Goal: Task Accomplishment & Management: Complete application form

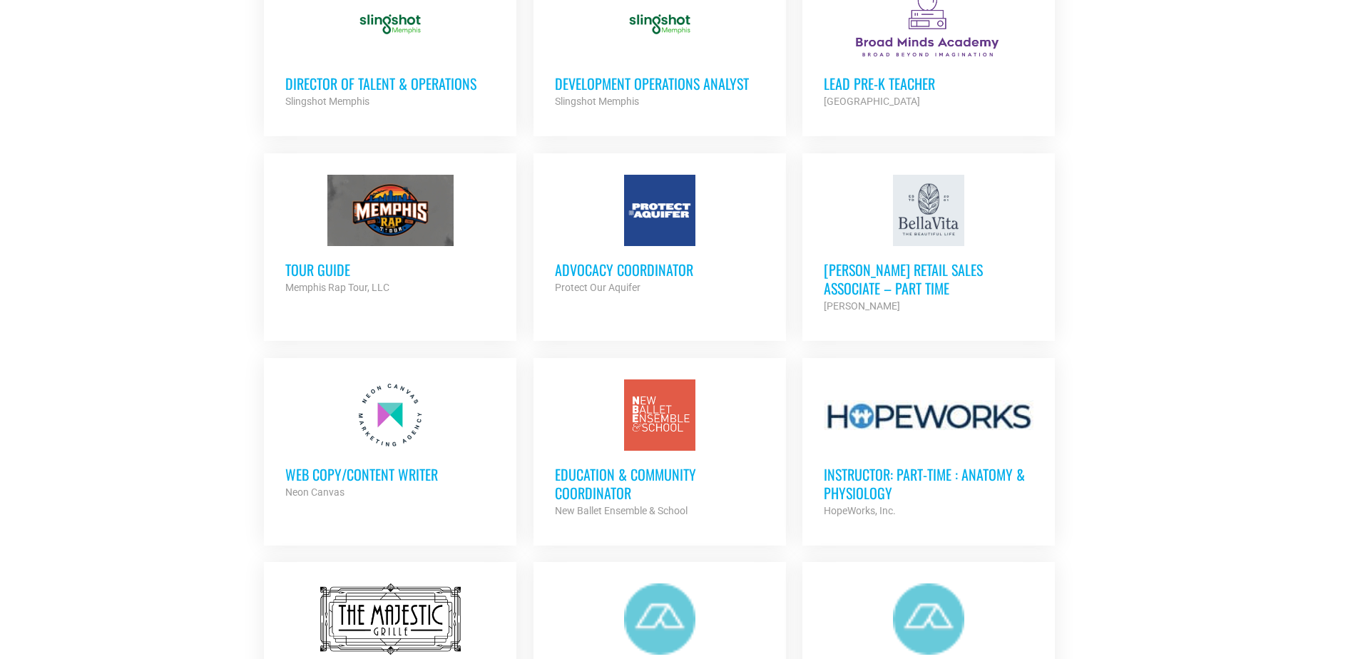
scroll to position [1141, 0]
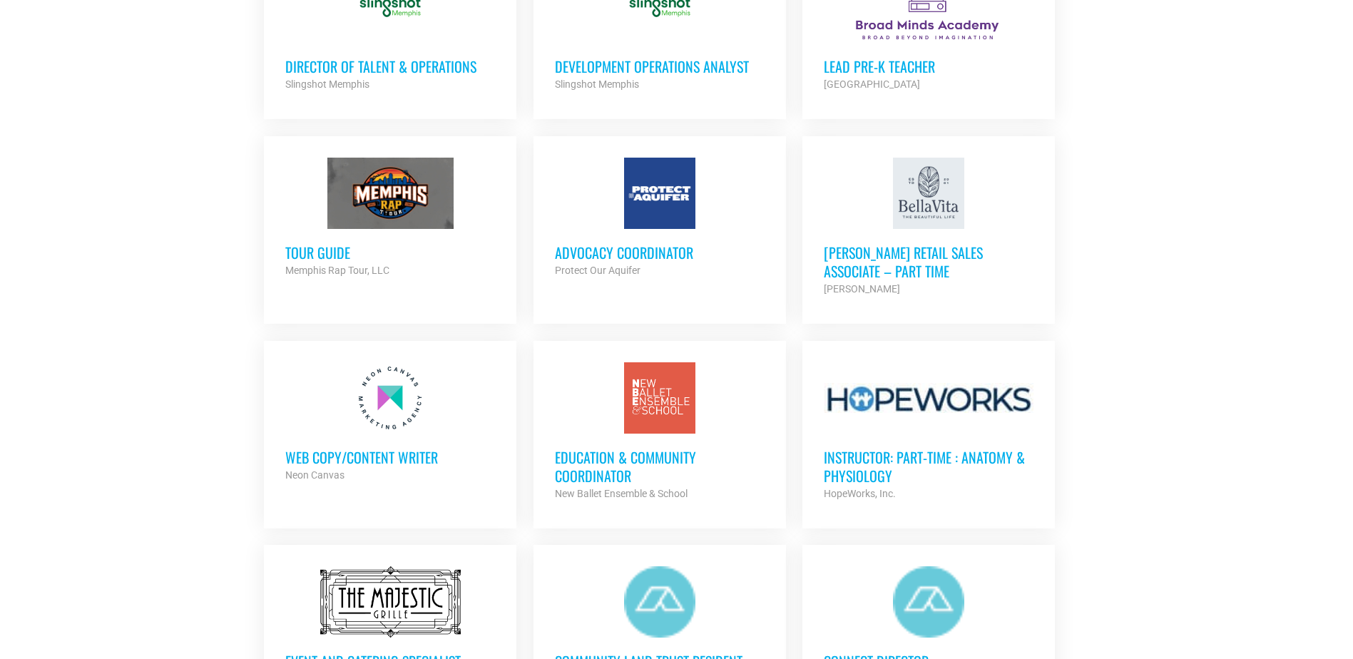
click at [915, 286] on div "[PERSON_NAME]" at bounding box center [929, 288] width 210 height 17
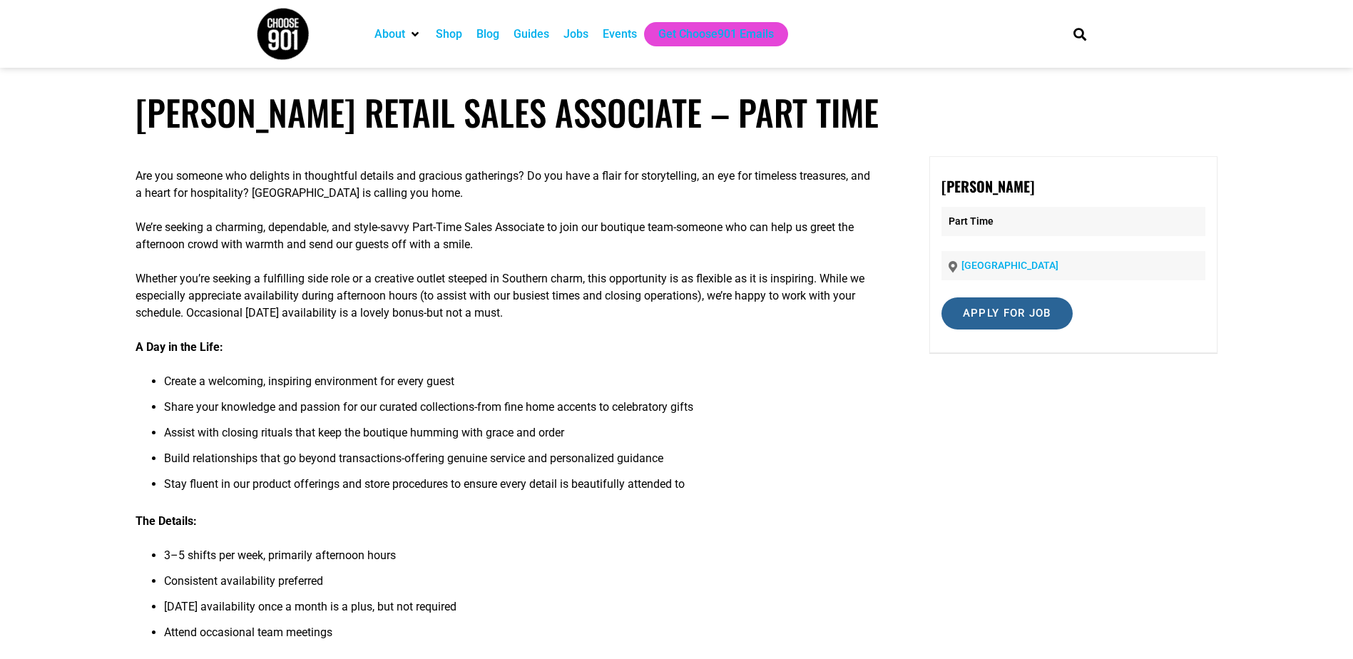
click at [1054, 310] on input "Apply for job" at bounding box center [1007, 313] width 131 height 32
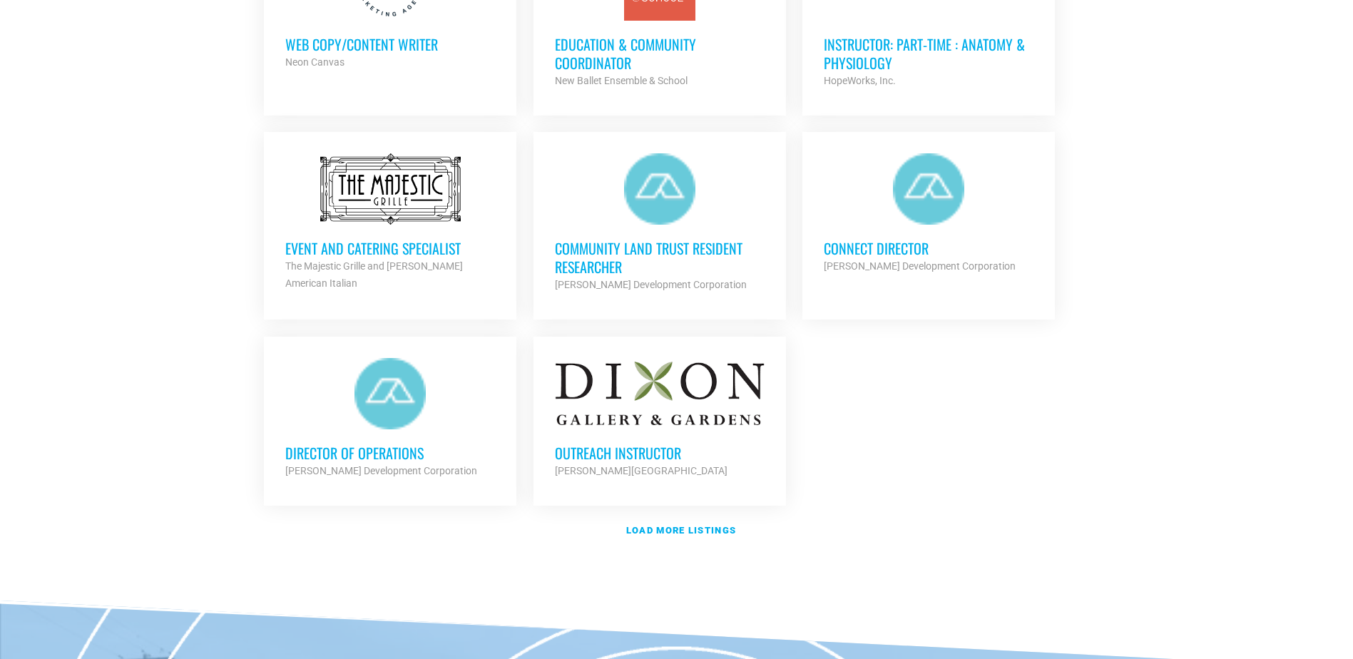
scroll to position [1569, 0]
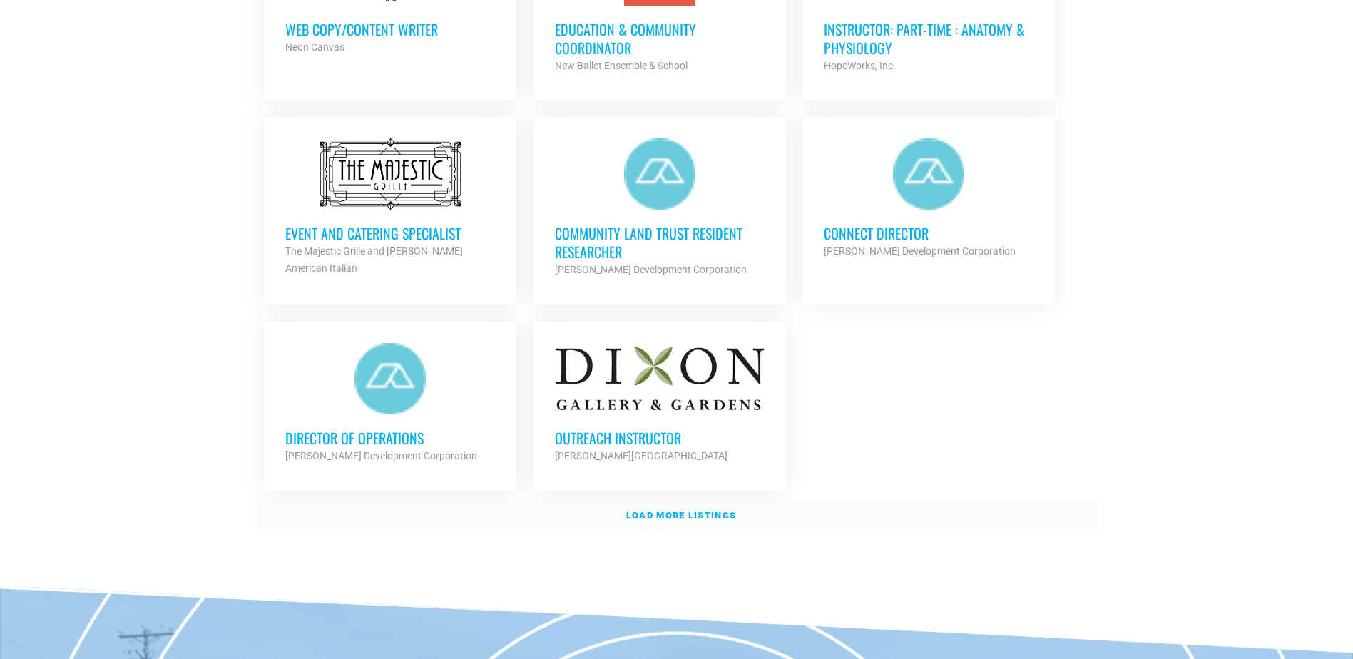
click at [694, 513] on strong "Load more listings" at bounding box center [681, 515] width 110 height 11
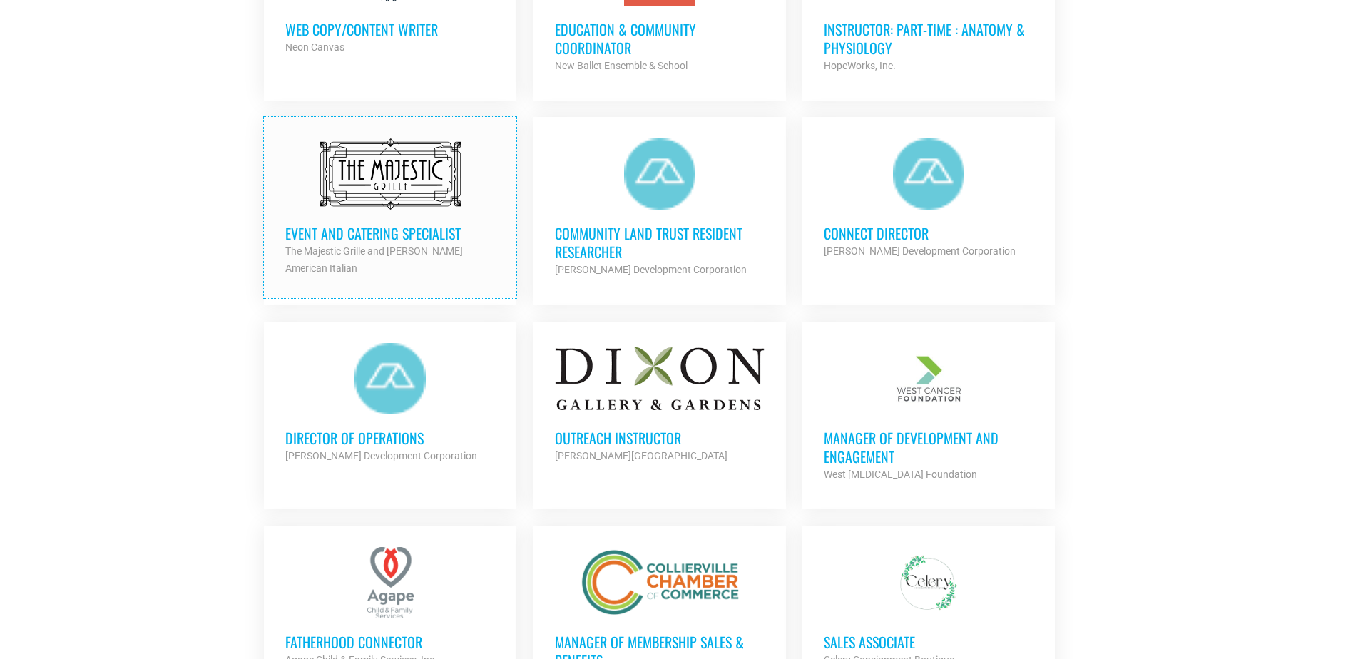
scroll to position [1855, 0]
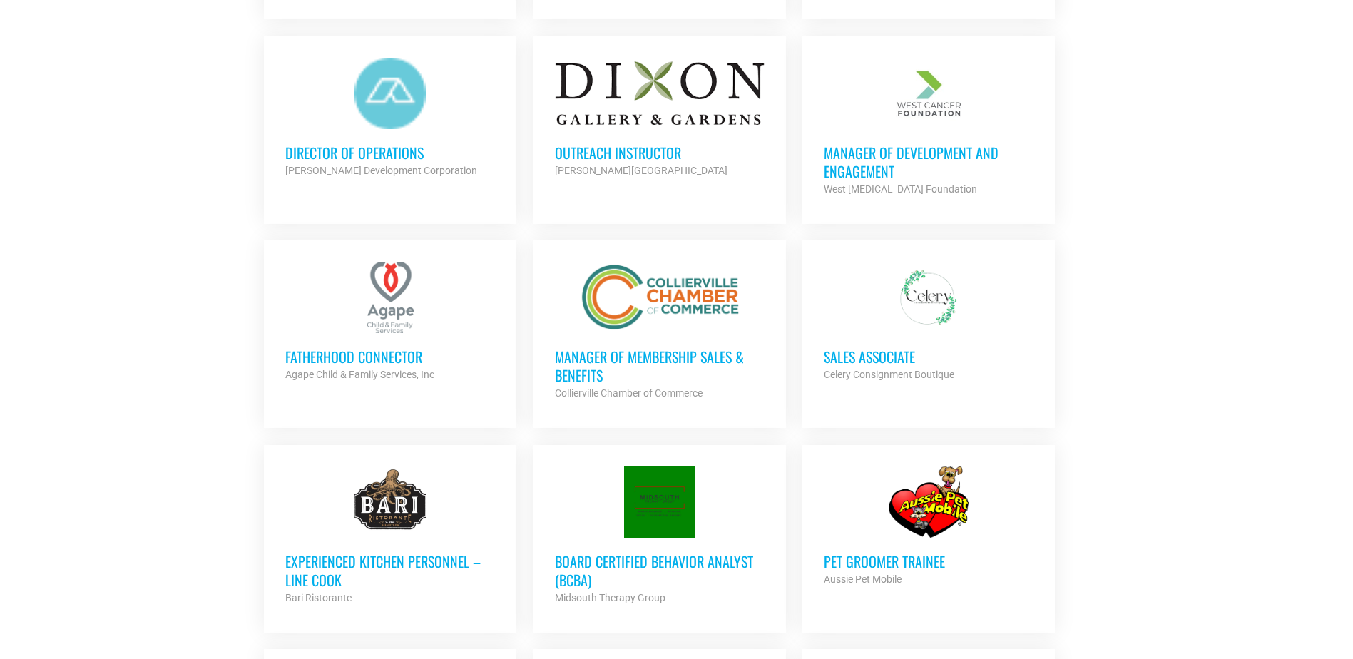
click at [882, 352] on h3 "Sales Associate" at bounding box center [929, 356] width 210 height 19
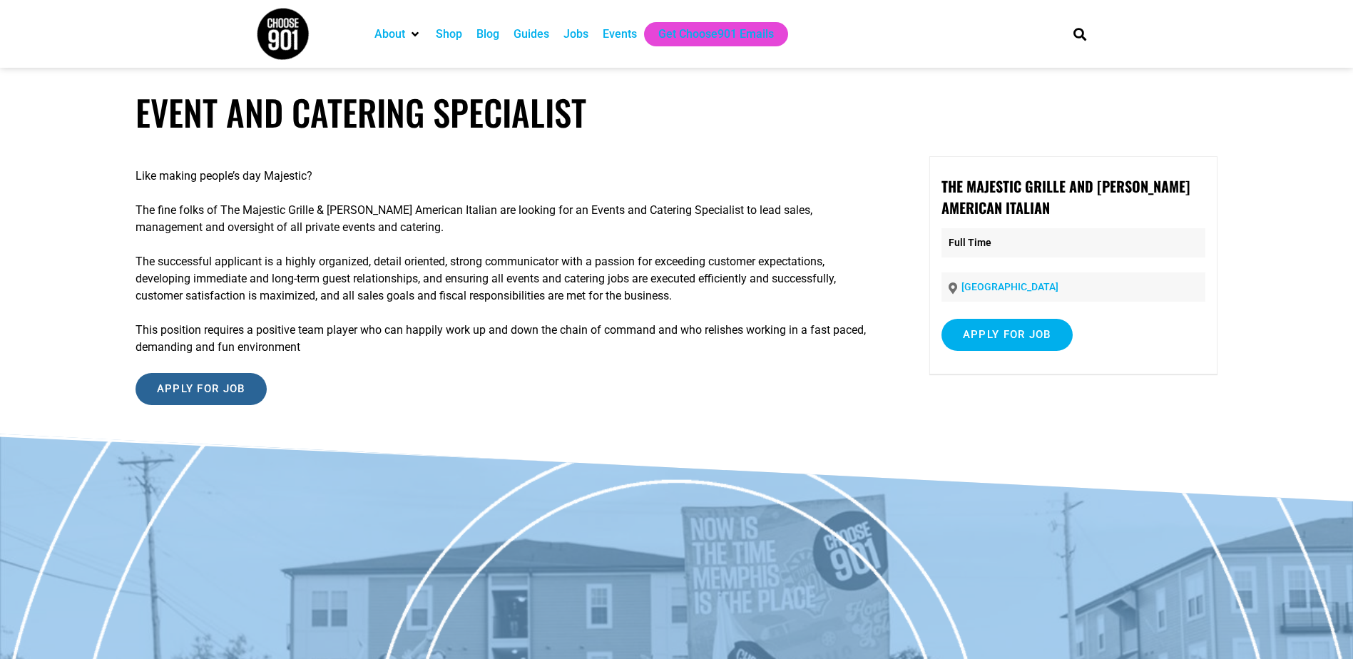
click at [228, 380] on input "Apply for job" at bounding box center [201, 389] width 131 height 32
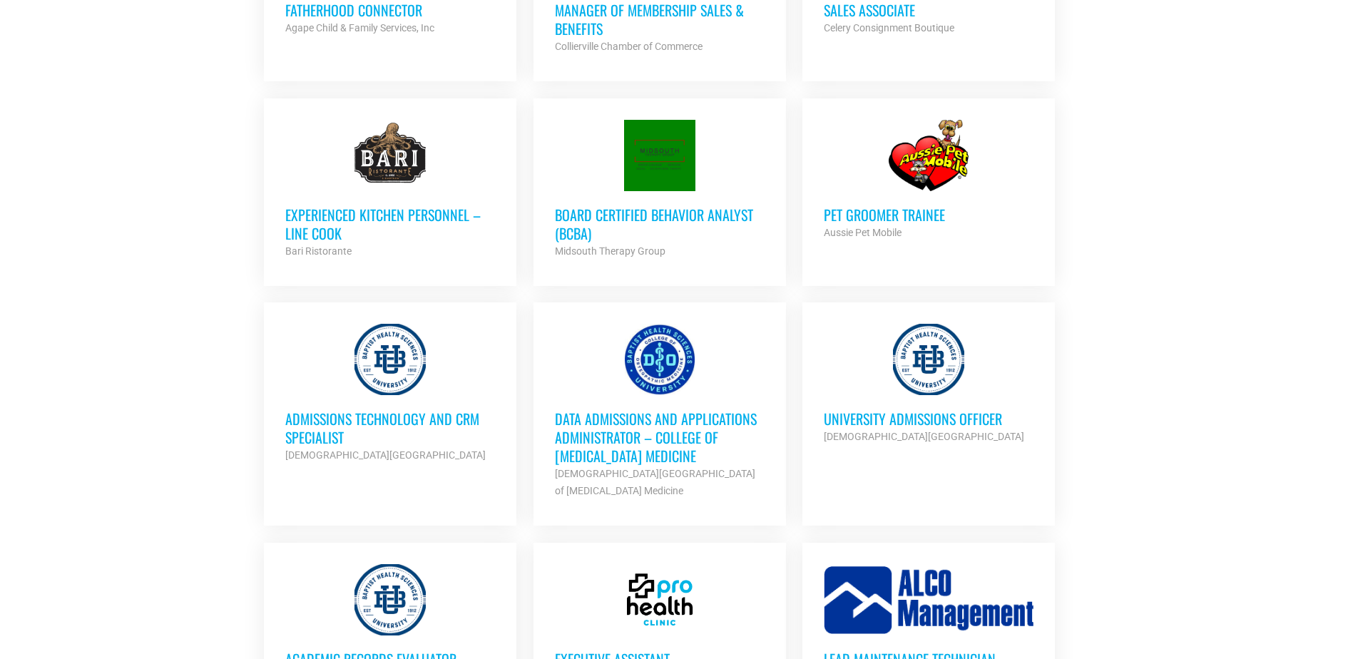
scroll to position [2211, 0]
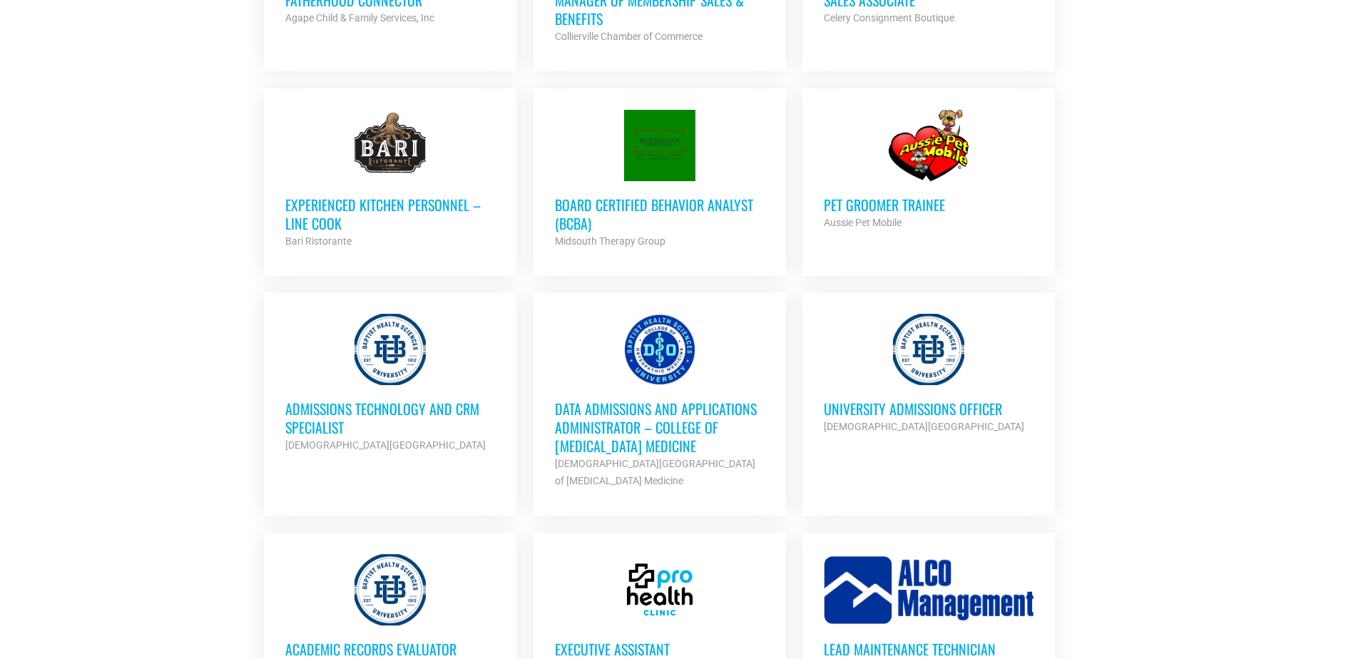
click at [898, 399] on h3 "University Admissions Officer" at bounding box center [929, 408] width 210 height 19
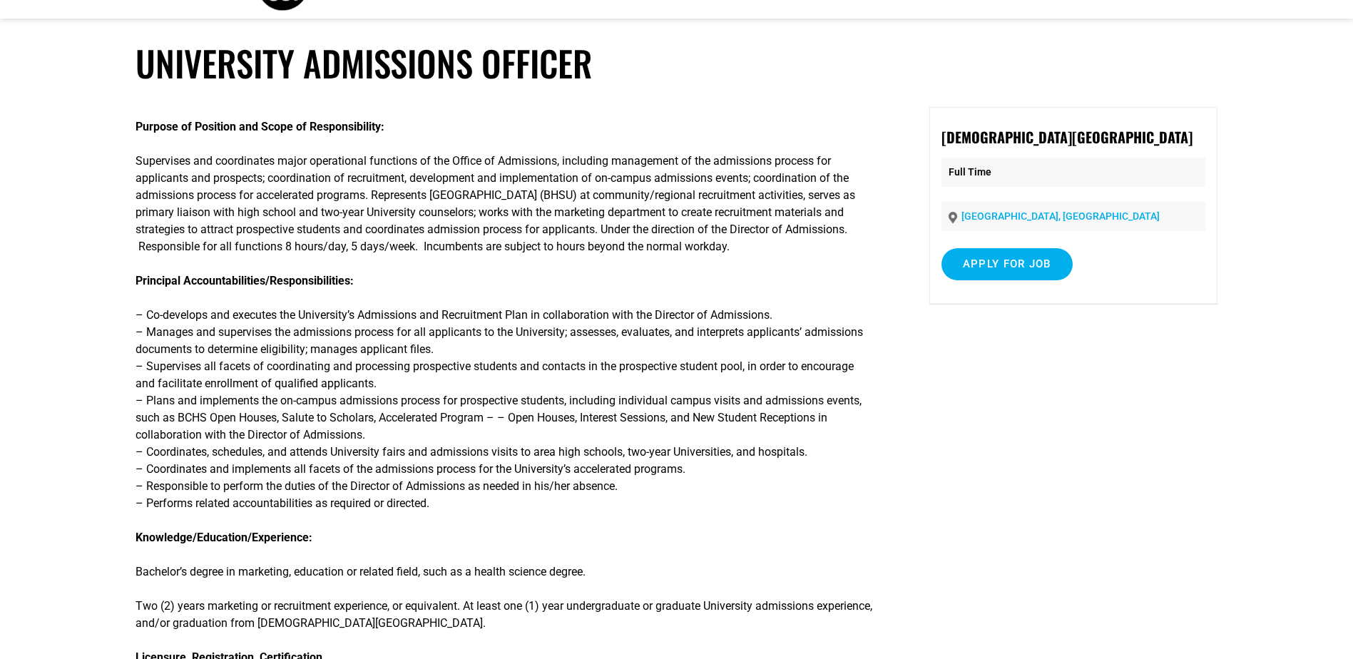
scroll to position [71, 0]
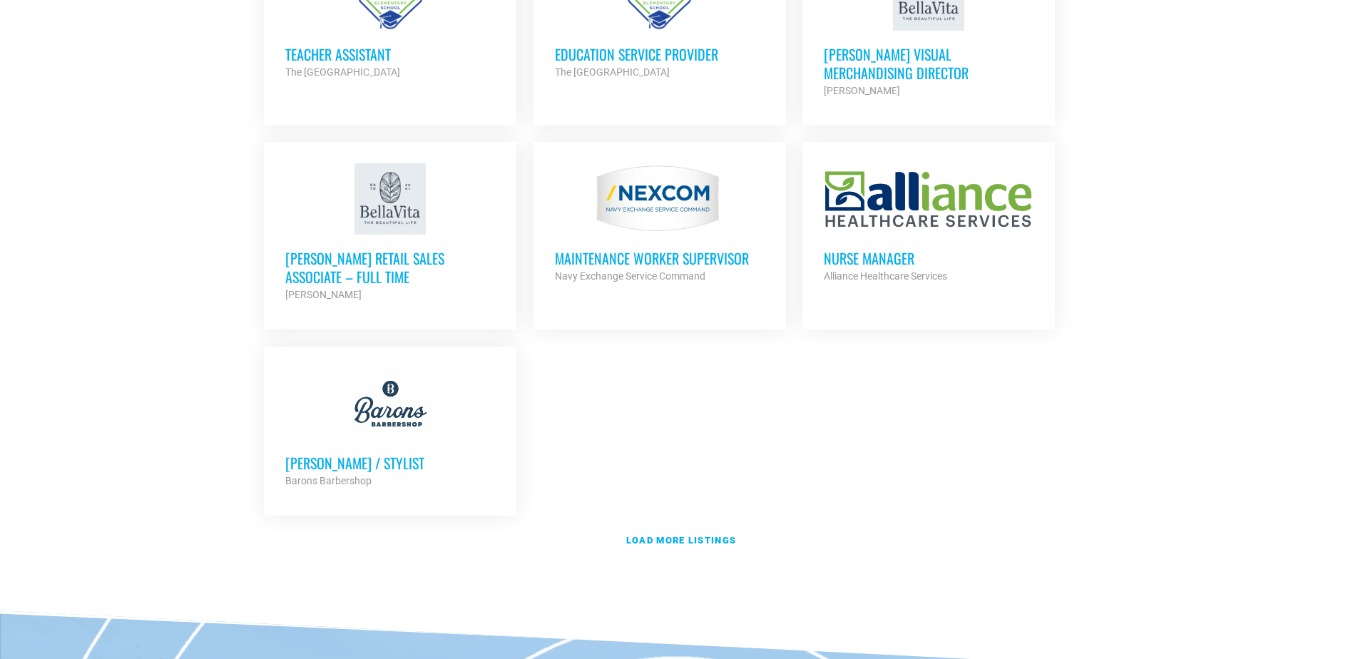
scroll to position [2997, 0]
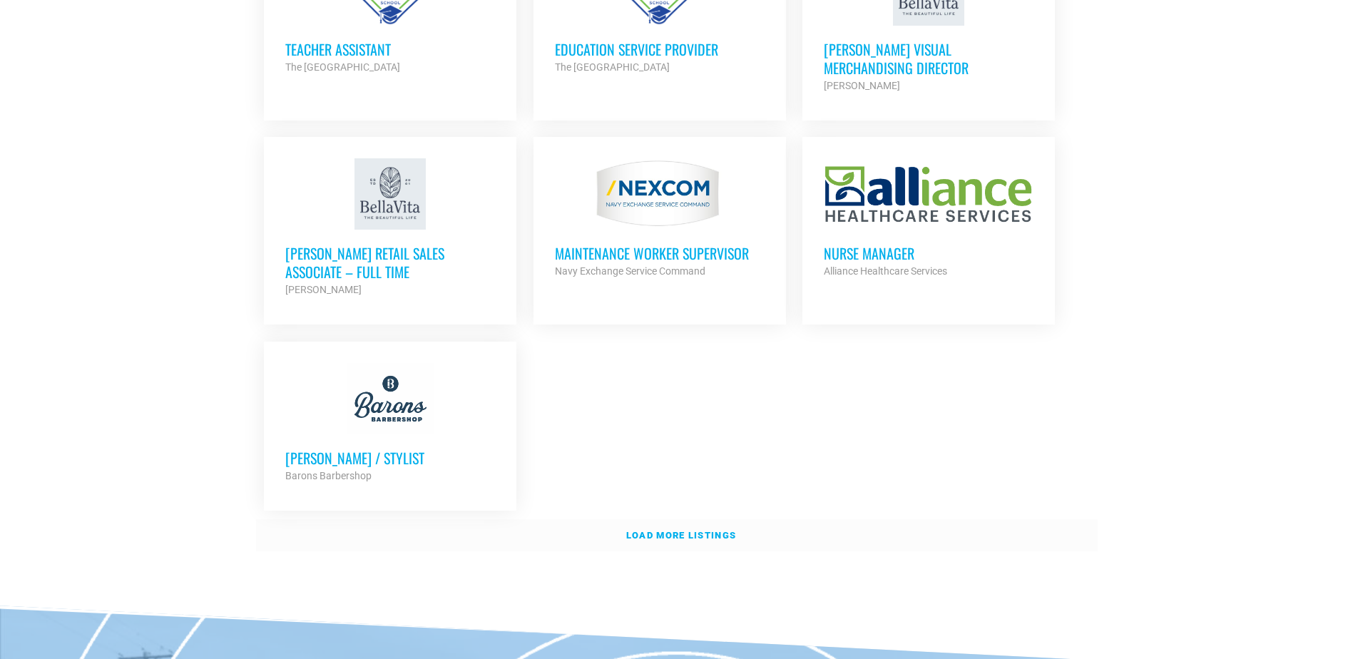
click at [653, 534] on link "Load more listings" at bounding box center [677, 535] width 842 height 33
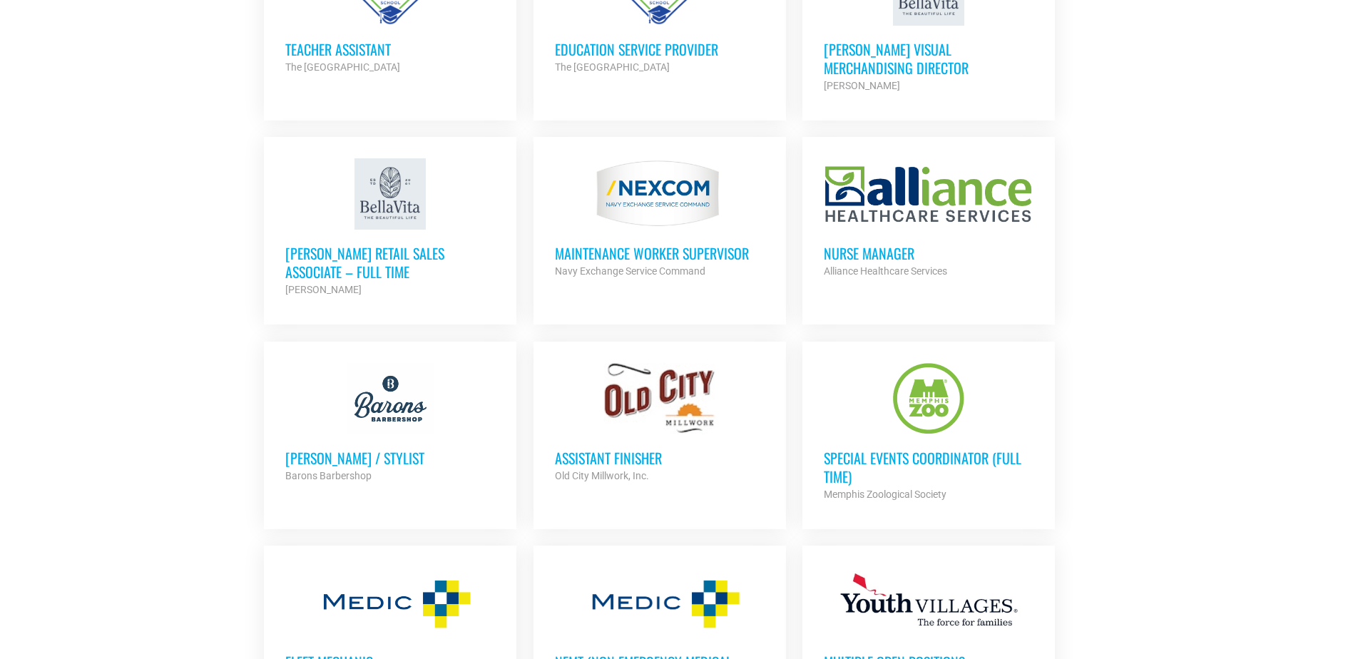
click at [411, 257] on h3 "[PERSON_NAME] Retail Sales Associate – Full Time" at bounding box center [390, 262] width 210 height 37
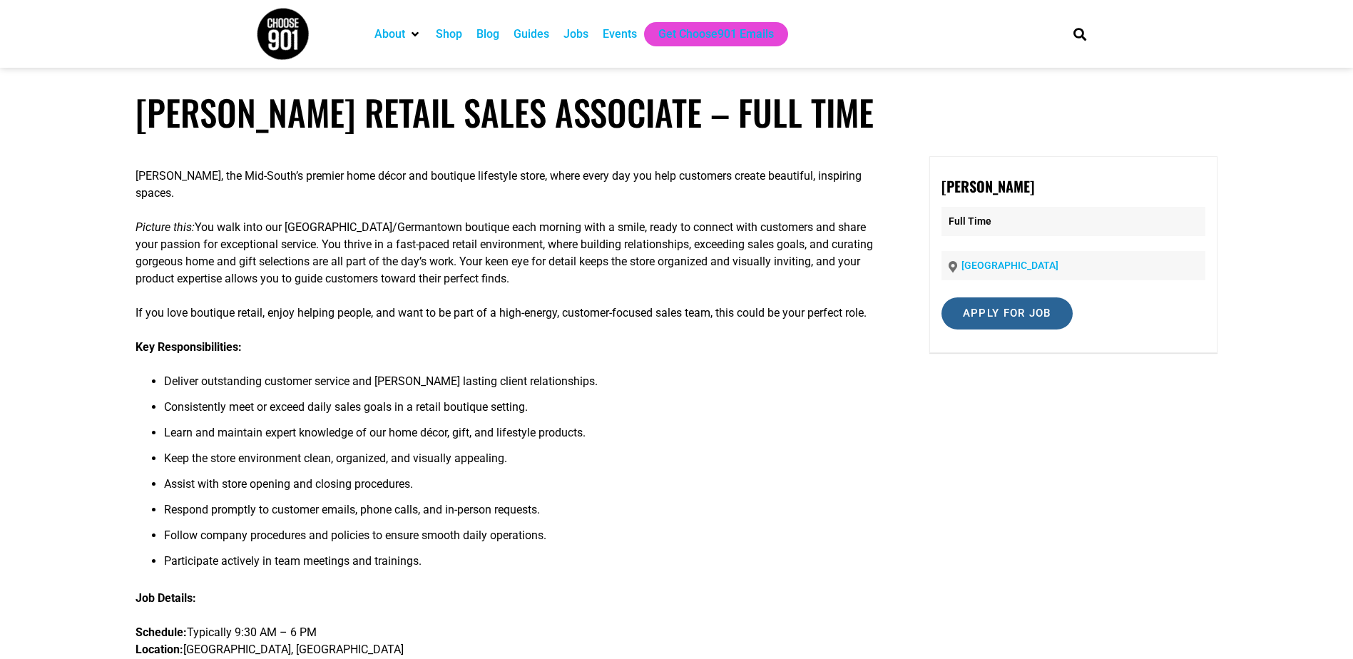
click at [1004, 317] on input "Apply for job" at bounding box center [1007, 313] width 131 height 32
click at [1006, 374] on link "[DOMAIN_NAME]" at bounding box center [1017, 376] width 87 height 14
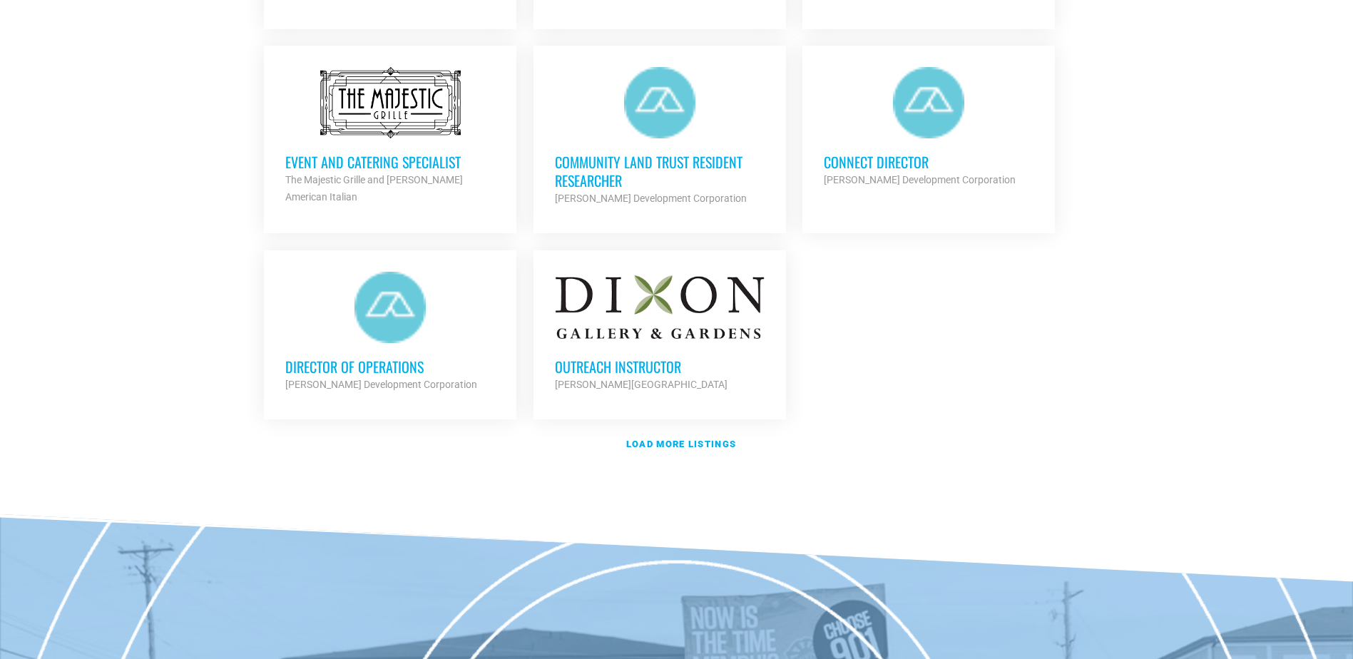
scroll to position [1940, 0]
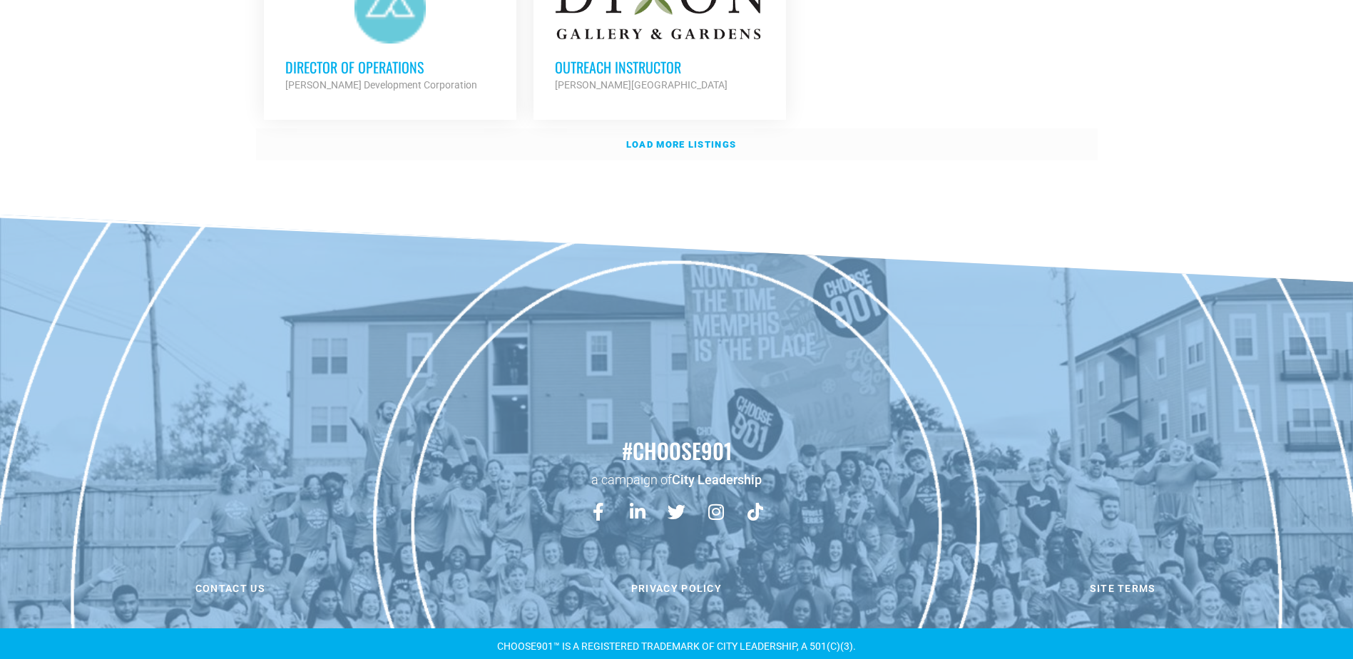
click at [706, 133] on link "Load more listings" at bounding box center [677, 144] width 842 height 33
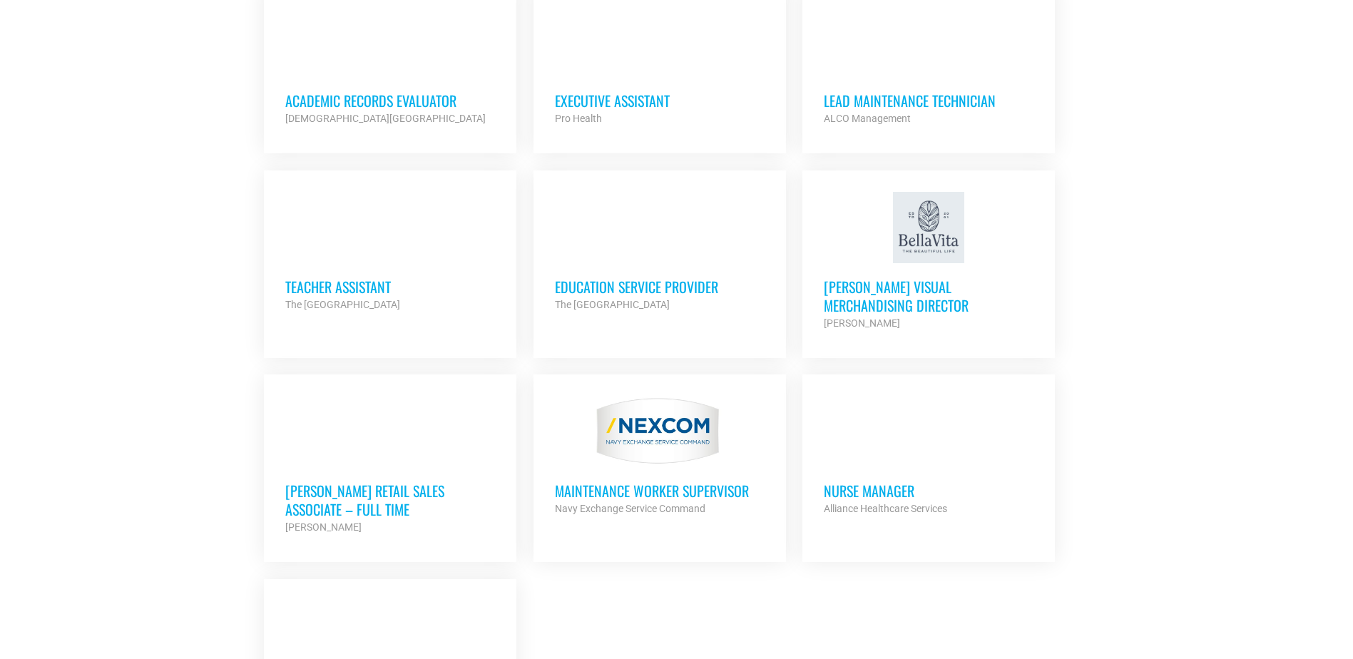
scroll to position [2939, 0]
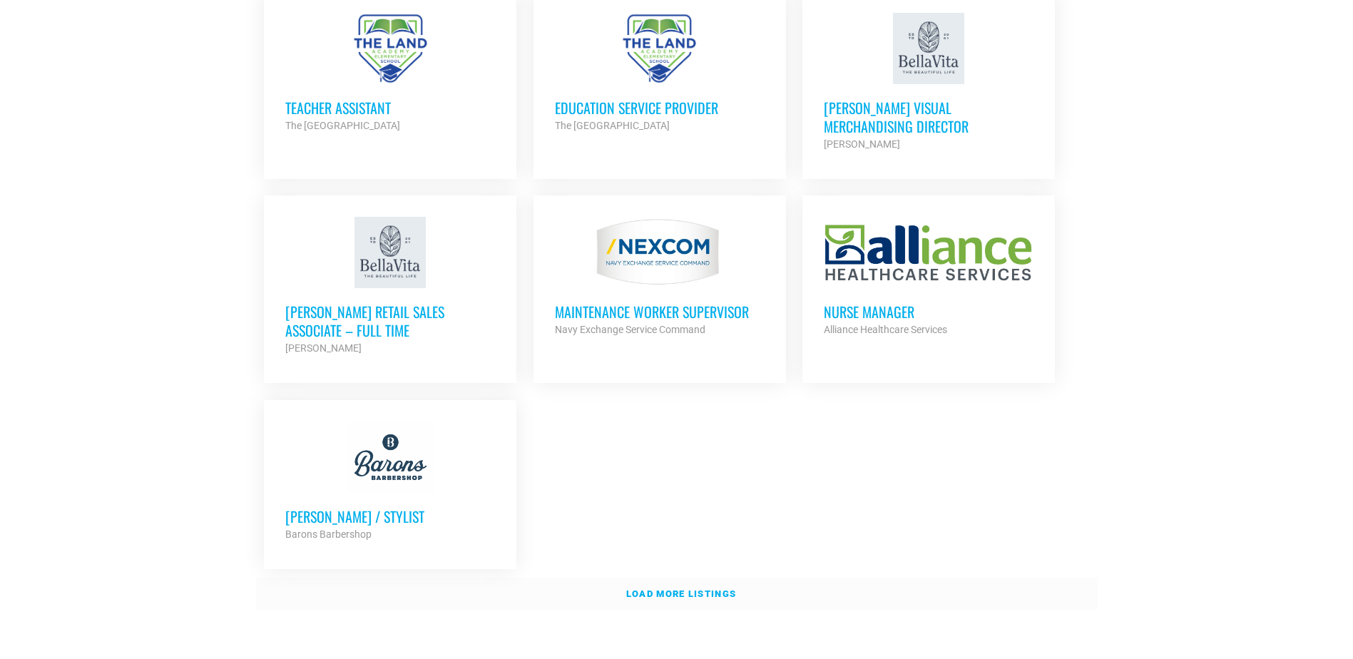
click at [660, 578] on link "Load more listings" at bounding box center [677, 594] width 842 height 33
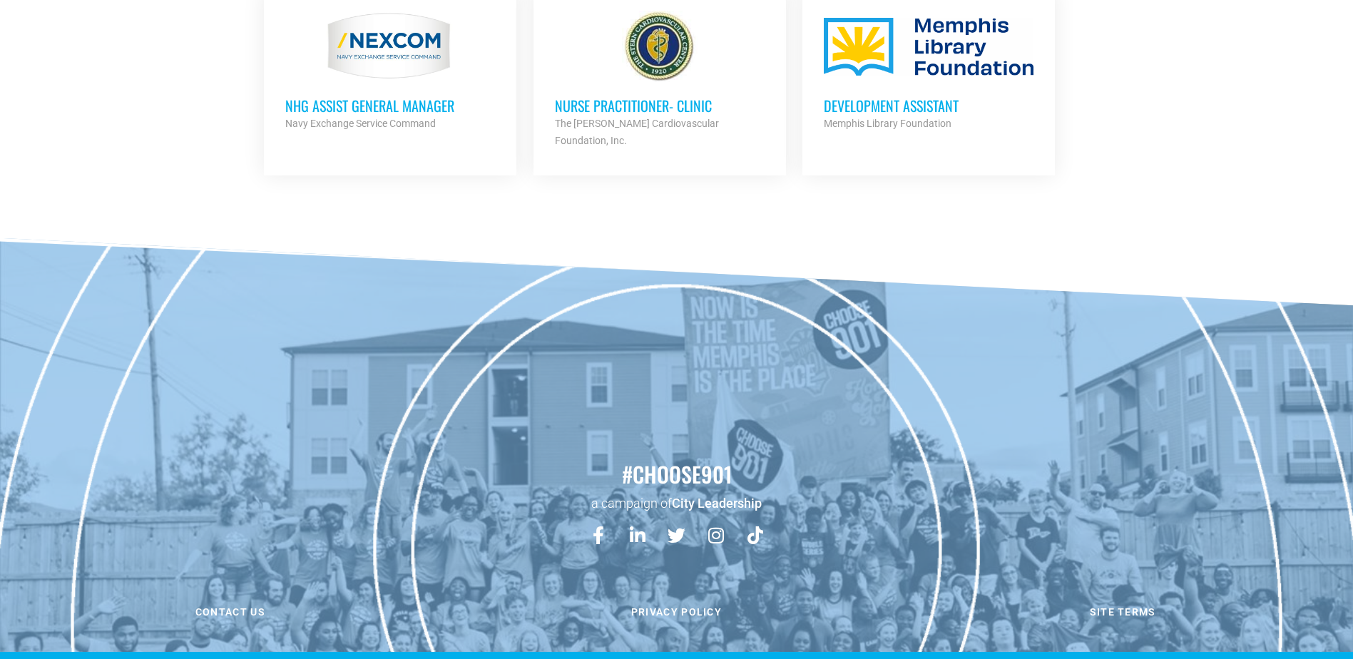
scroll to position [3473, 0]
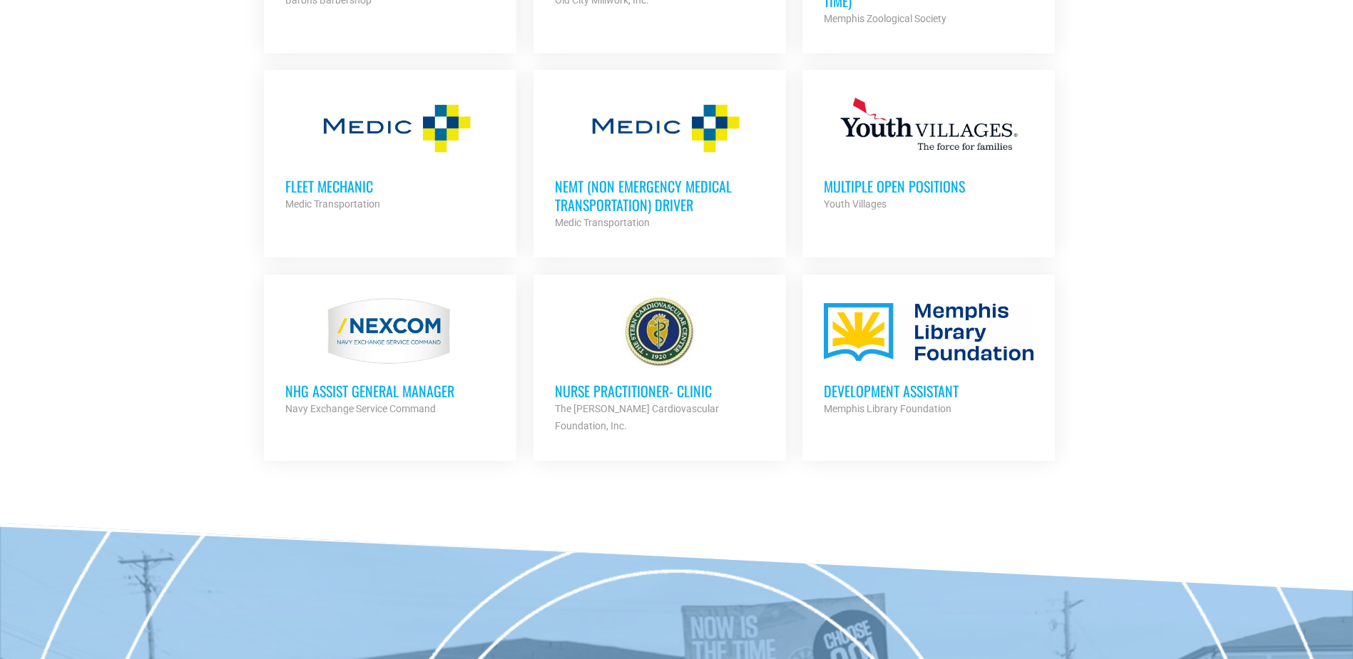
click at [930, 177] on h3 "Multiple Open Positions" at bounding box center [929, 186] width 210 height 19
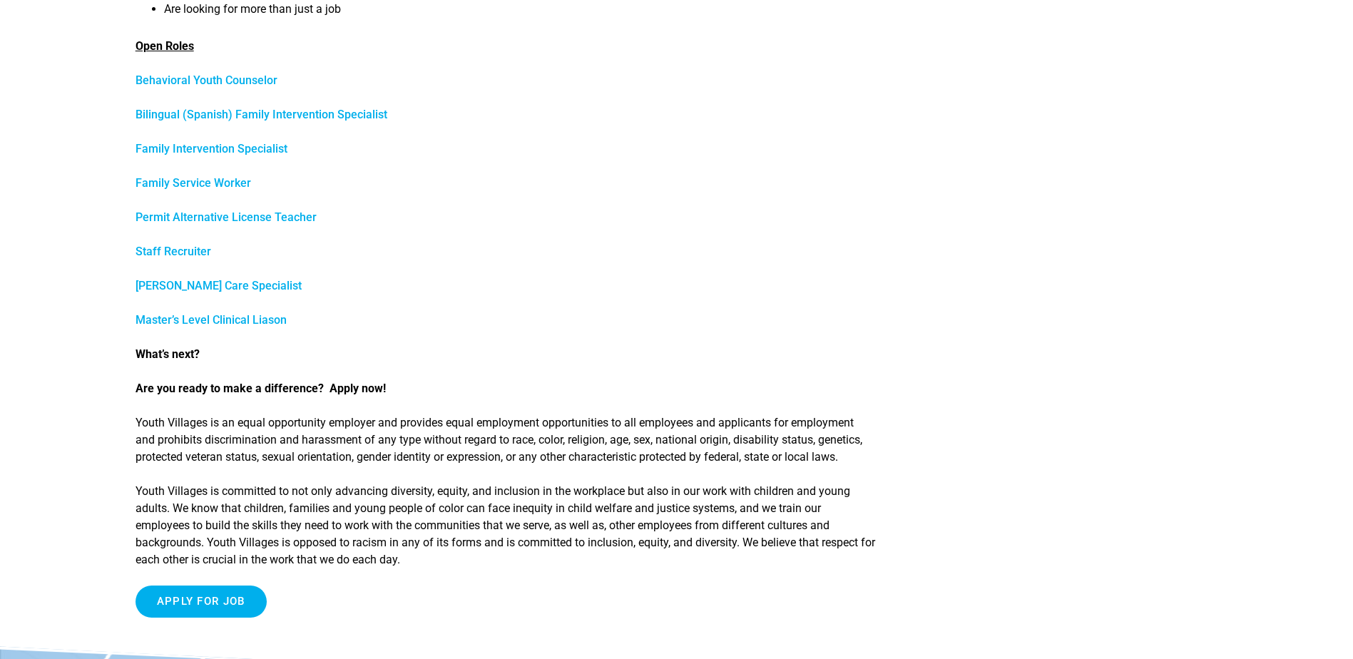
scroll to position [642, 0]
